Goal: Navigation & Orientation: Find specific page/section

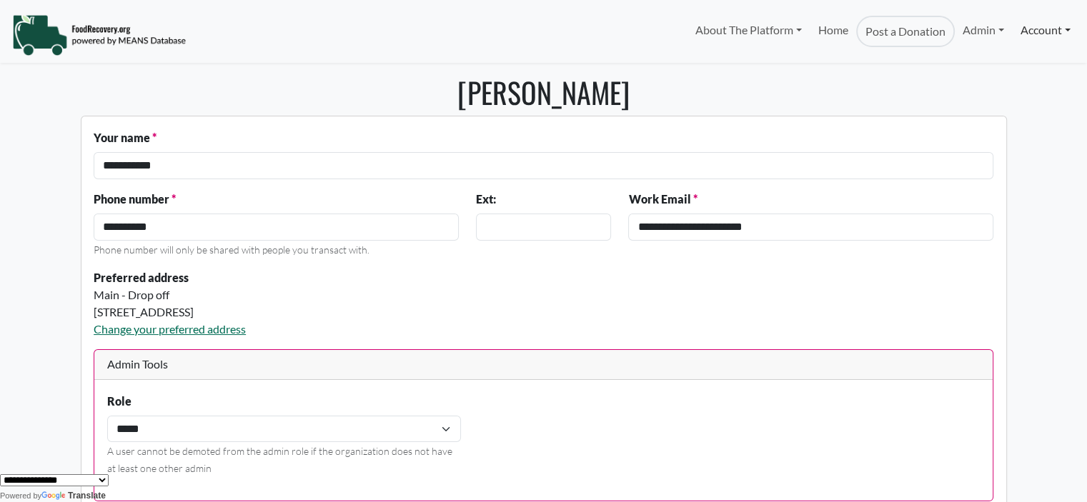
click at [1043, 25] on link "Account" at bounding box center [1046, 30] width 66 height 29
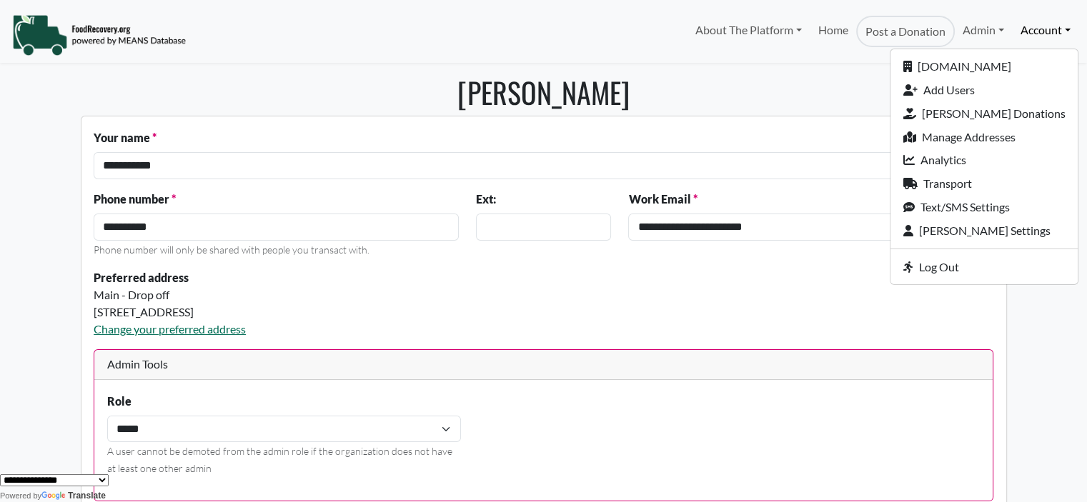
click at [775, 83] on h1 "David Young" at bounding box center [544, 92] width 926 height 34
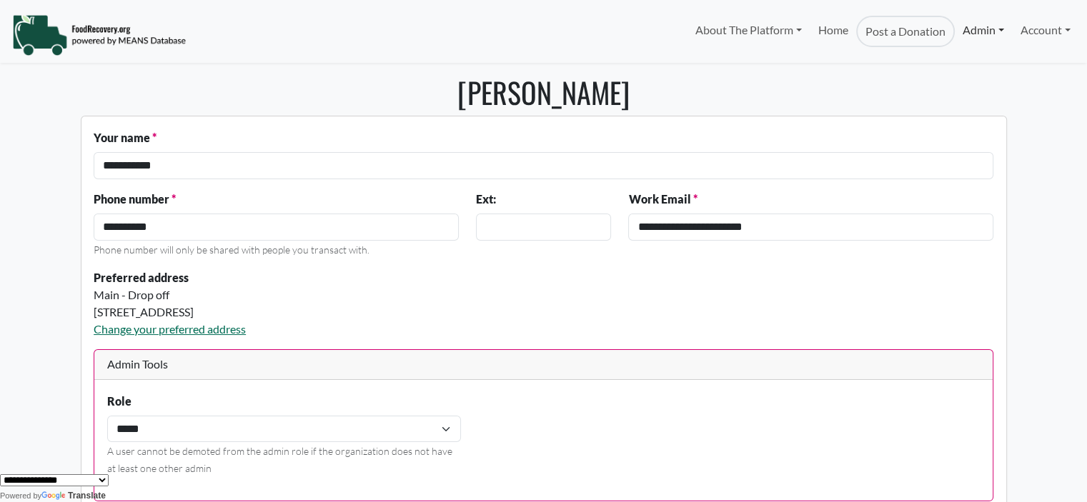
click at [969, 36] on link "Admin" at bounding box center [983, 30] width 57 height 29
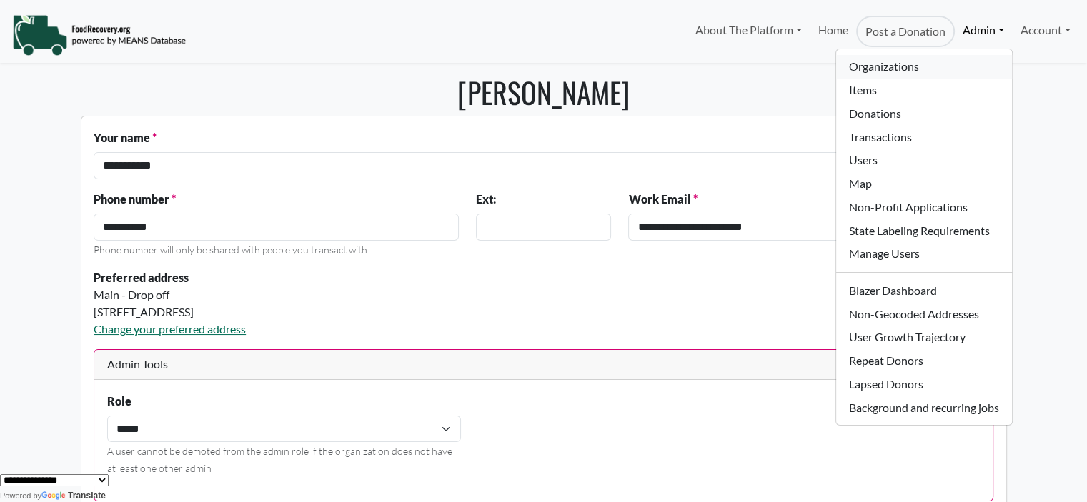
click at [836, 64] on link "Organizations" at bounding box center [923, 67] width 175 height 24
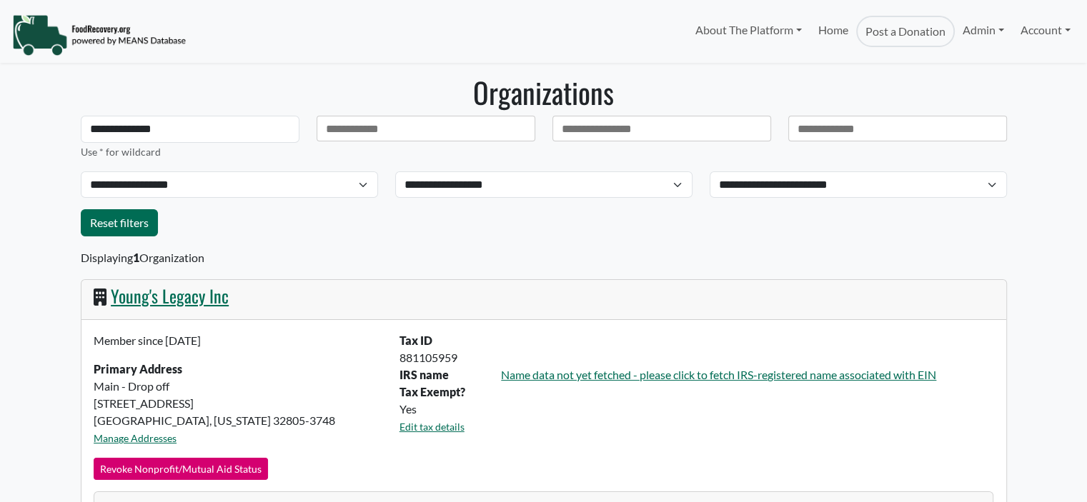
select select "Language Translate Widget"
click at [136, 297] on link "Young's Legacy Inc" at bounding box center [170, 296] width 118 height 26
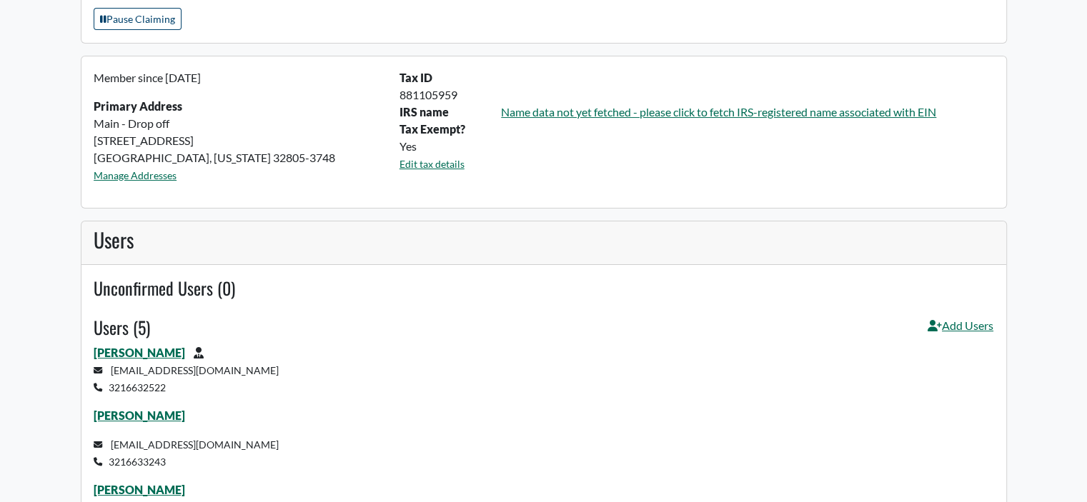
select select "Language Translate Widget"
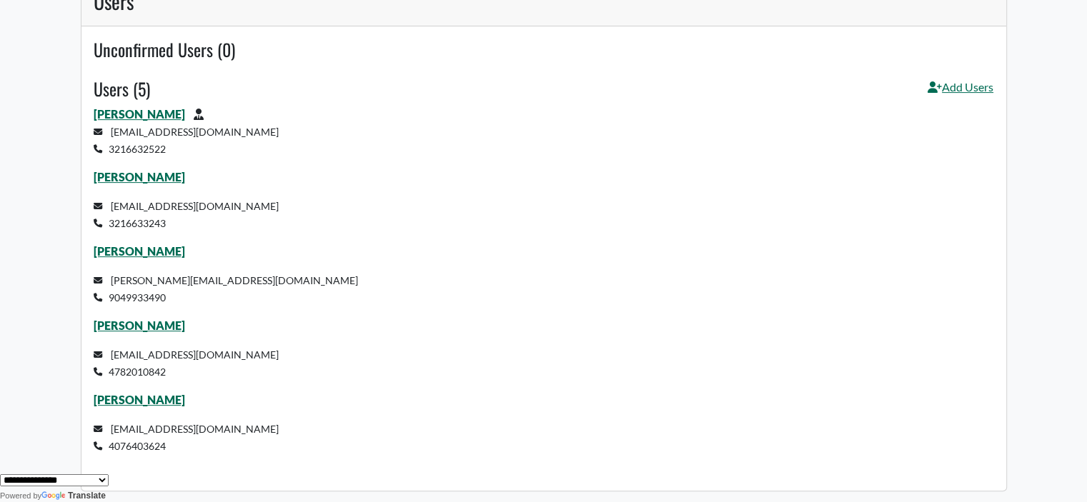
scroll to position [483, 0]
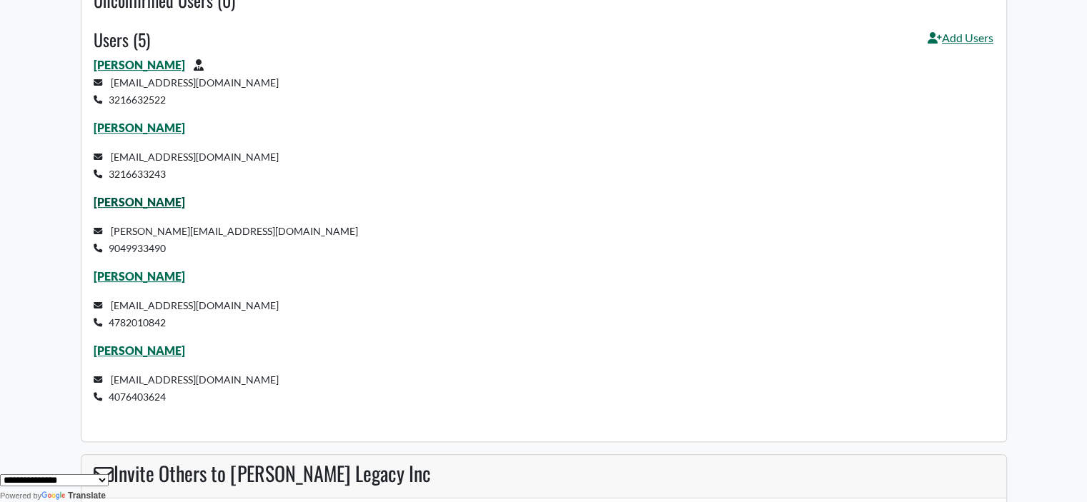
click at [148, 199] on link "[PERSON_NAME]" at bounding box center [139, 202] width 91 height 14
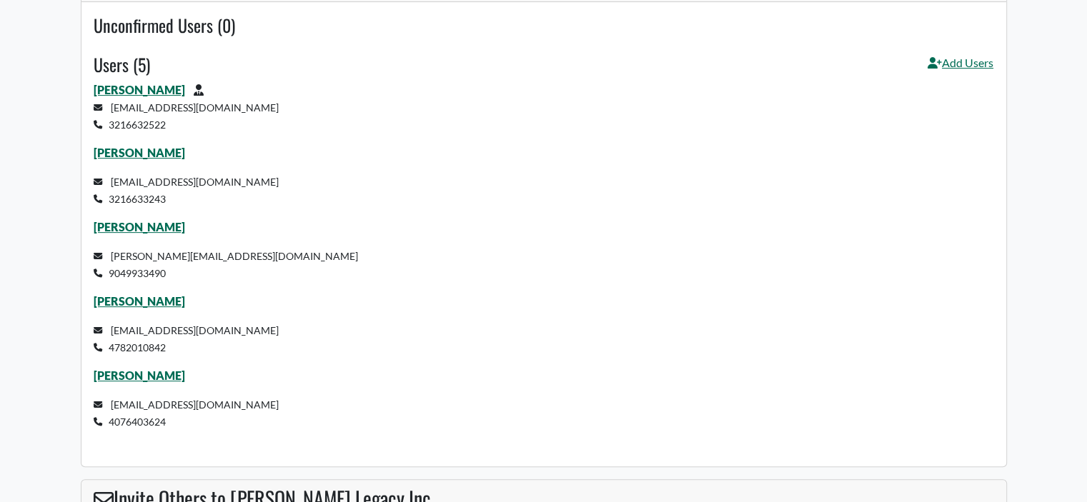
scroll to position [465, 0]
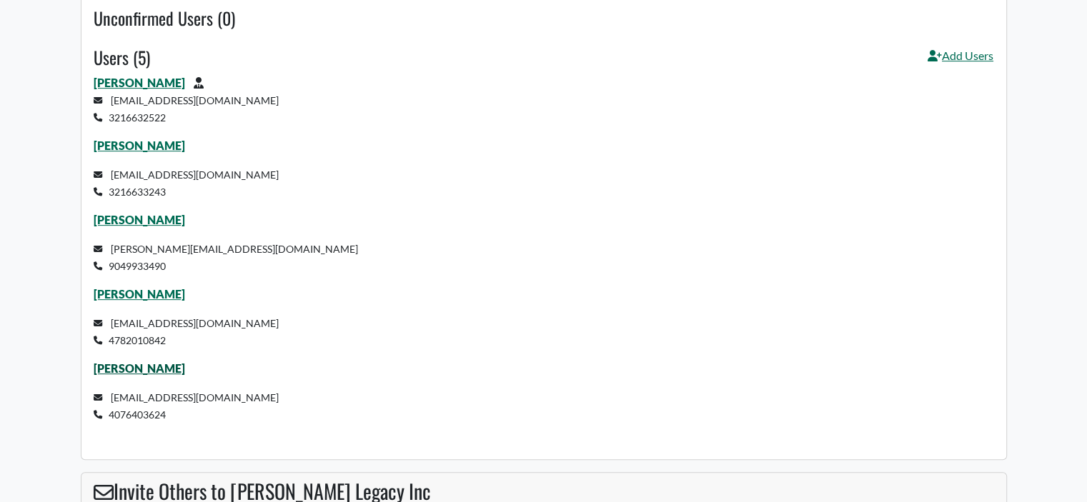
click at [152, 370] on link "Leona theogene" at bounding box center [139, 369] width 91 height 14
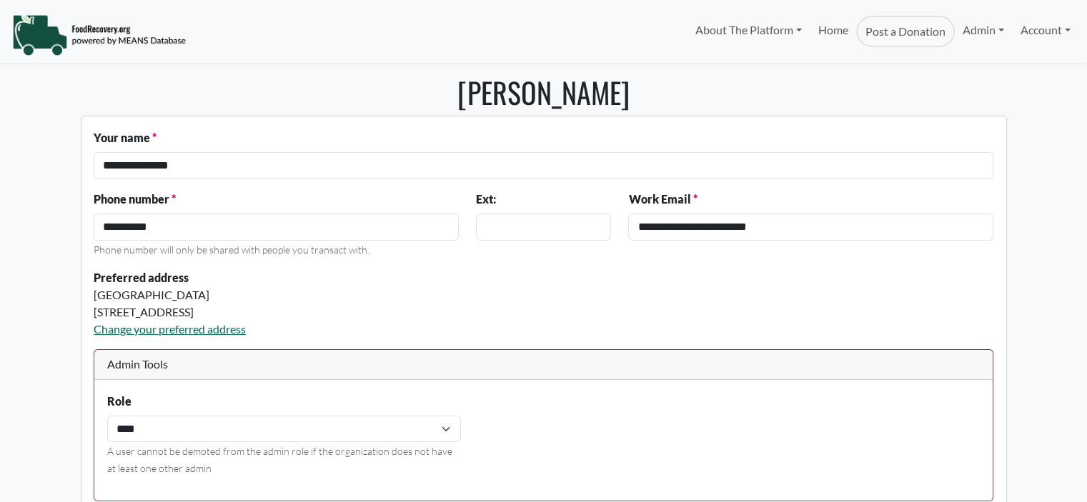
select select "Language Translate Widget"
drag, startPoint x: 1081, startPoint y: 80, endPoint x: 1081, endPoint y: 52, distance: 27.9
click at [1081, 52] on body "About The Platform How It Works FAQs Documentation Home Post a Donation Admin O…" at bounding box center [543, 251] width 1087 height 502
click at [823, 78] on h1 "Leona theogene" at bounding box center [544, 92] width 926 height 34
